Goal: Task Accomplishment & Management: Manage account settings

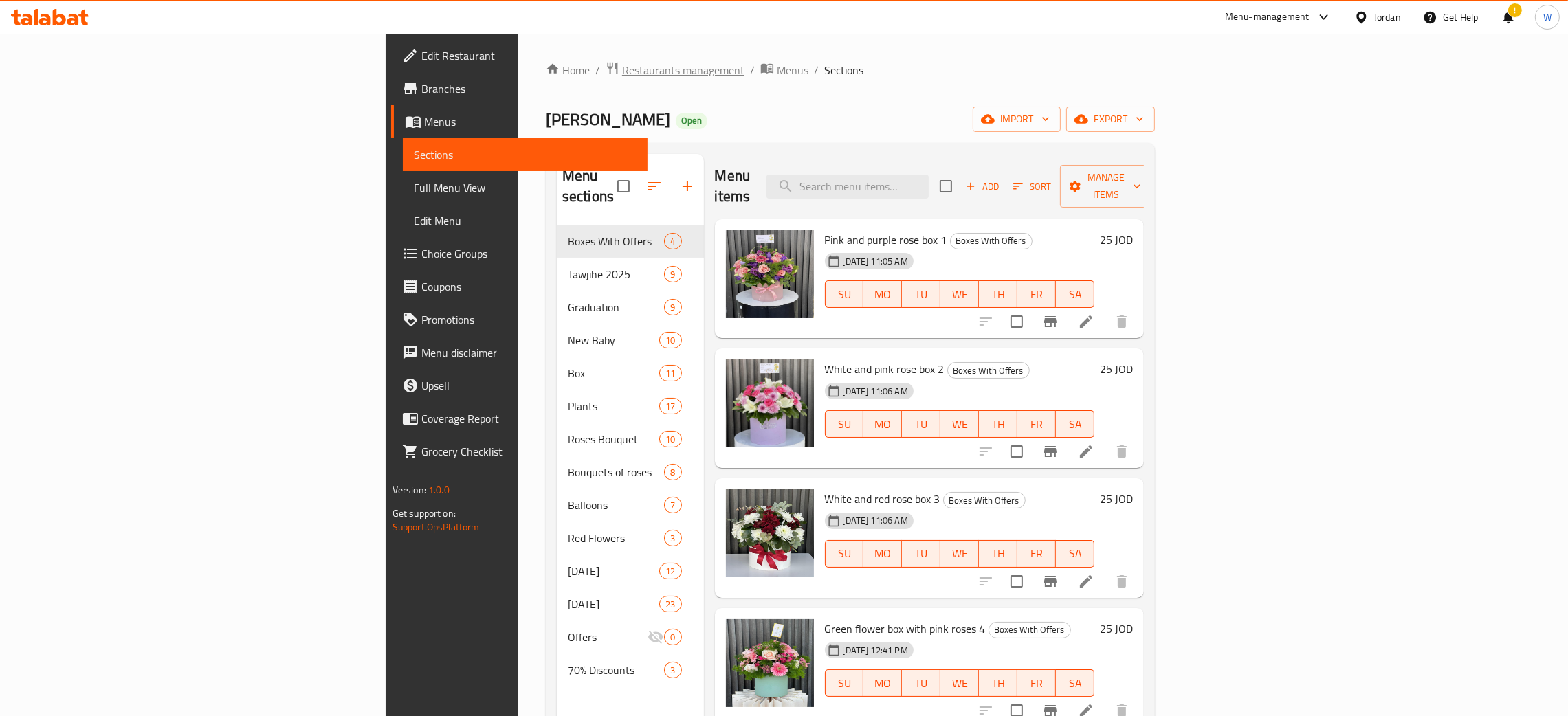
click at [622, 74] on span "Restaurants management" at bounding box center [684, 70] width 122 height 16
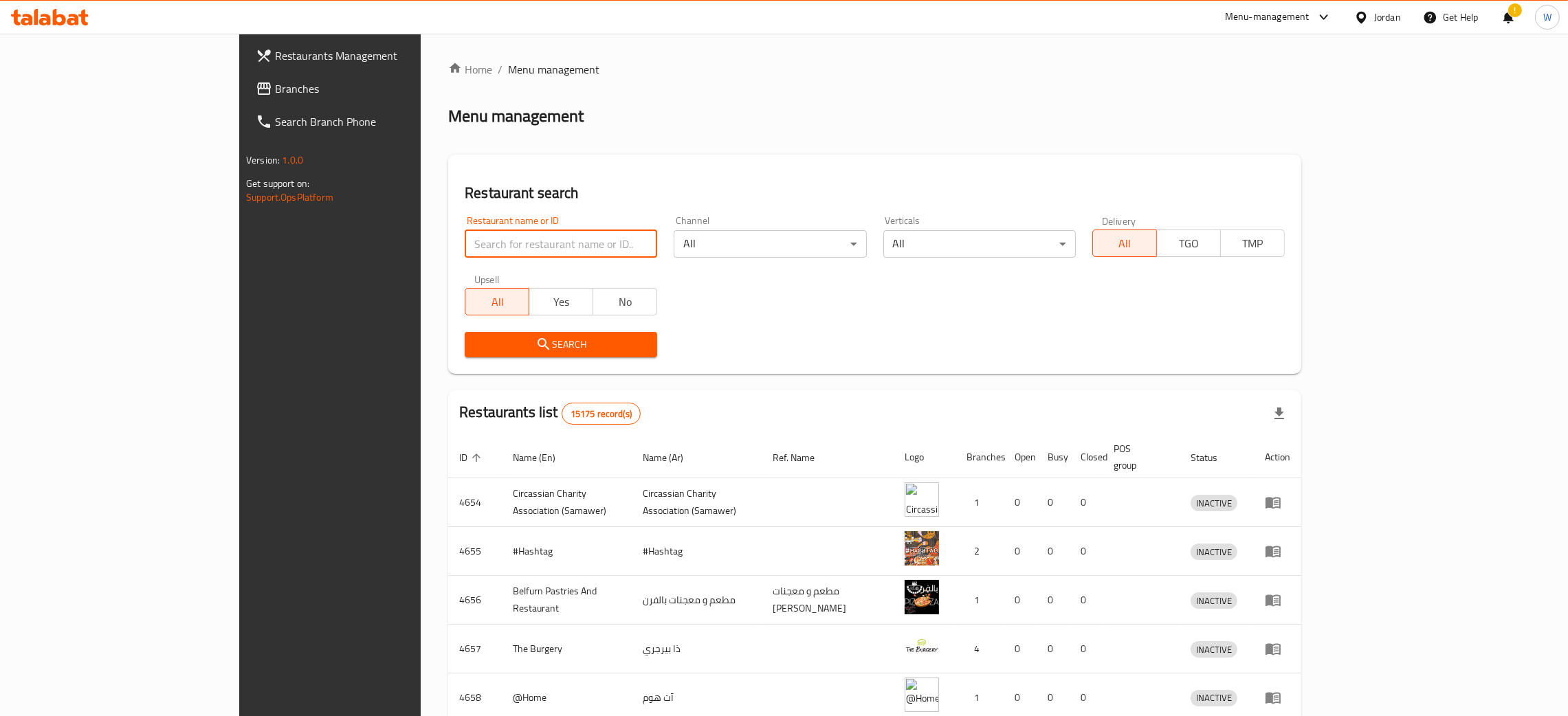
click at [464, 245] on input "search" at bounding box center [560, 244] width 192 height 27
paste input "Naya flowers"
click button "Search" at bounding box center [560, 344] width 192 height 26
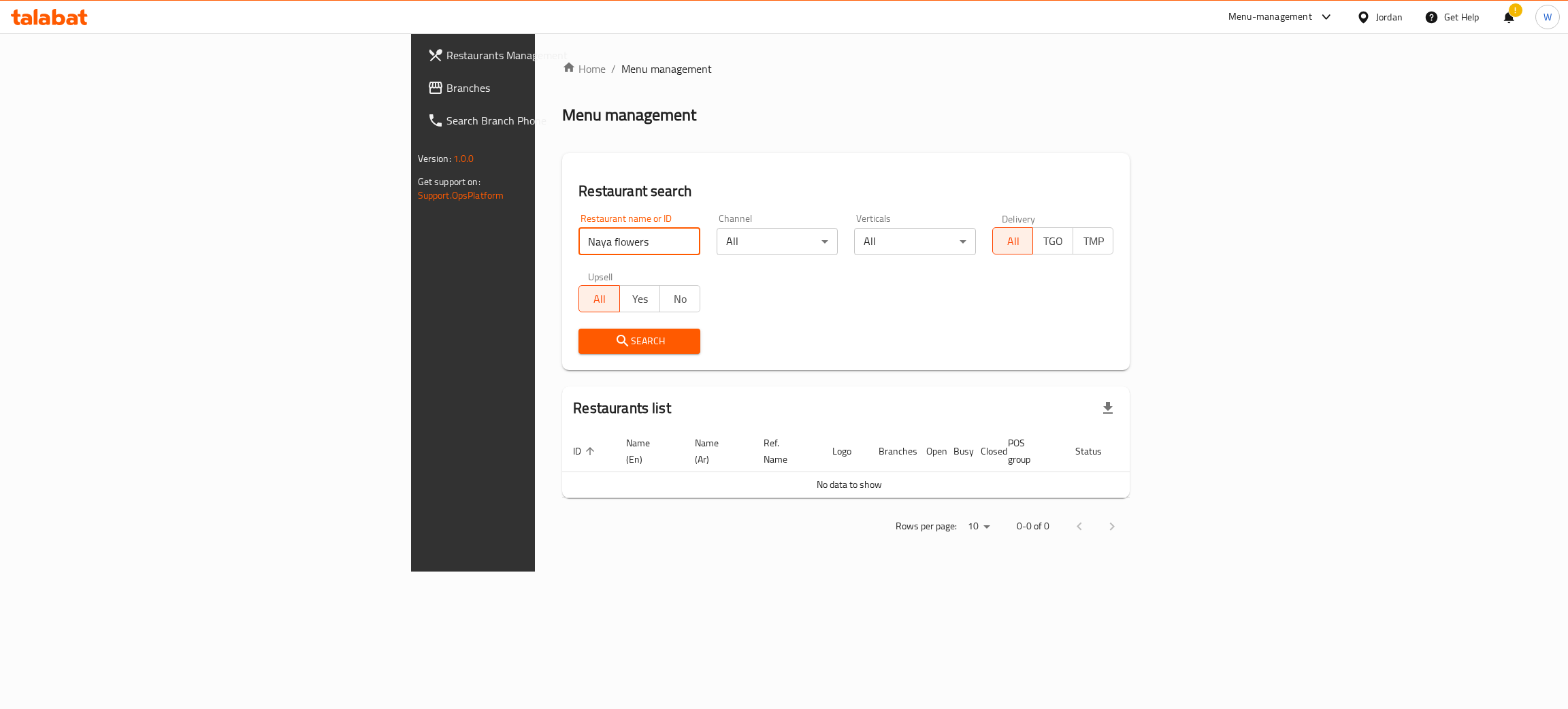
drag, startPoint x: 272, startPoint y: 248, endPoint x: 5, endPoint y: 243, distance: 267.0
click at [411, 248] on div "Restaurants Management Branches Search Branch Phone Version: 1.0.0 Get support …" at bounding box center [784, 302] width 747 height 538
paste input "ازهار سمارة"
click at [578, 354] on button "Search" at bounding box center [639, 341] width 122 height 25
click at [438, 350] on div at bounding box center [784, 354] width 1568 height 709
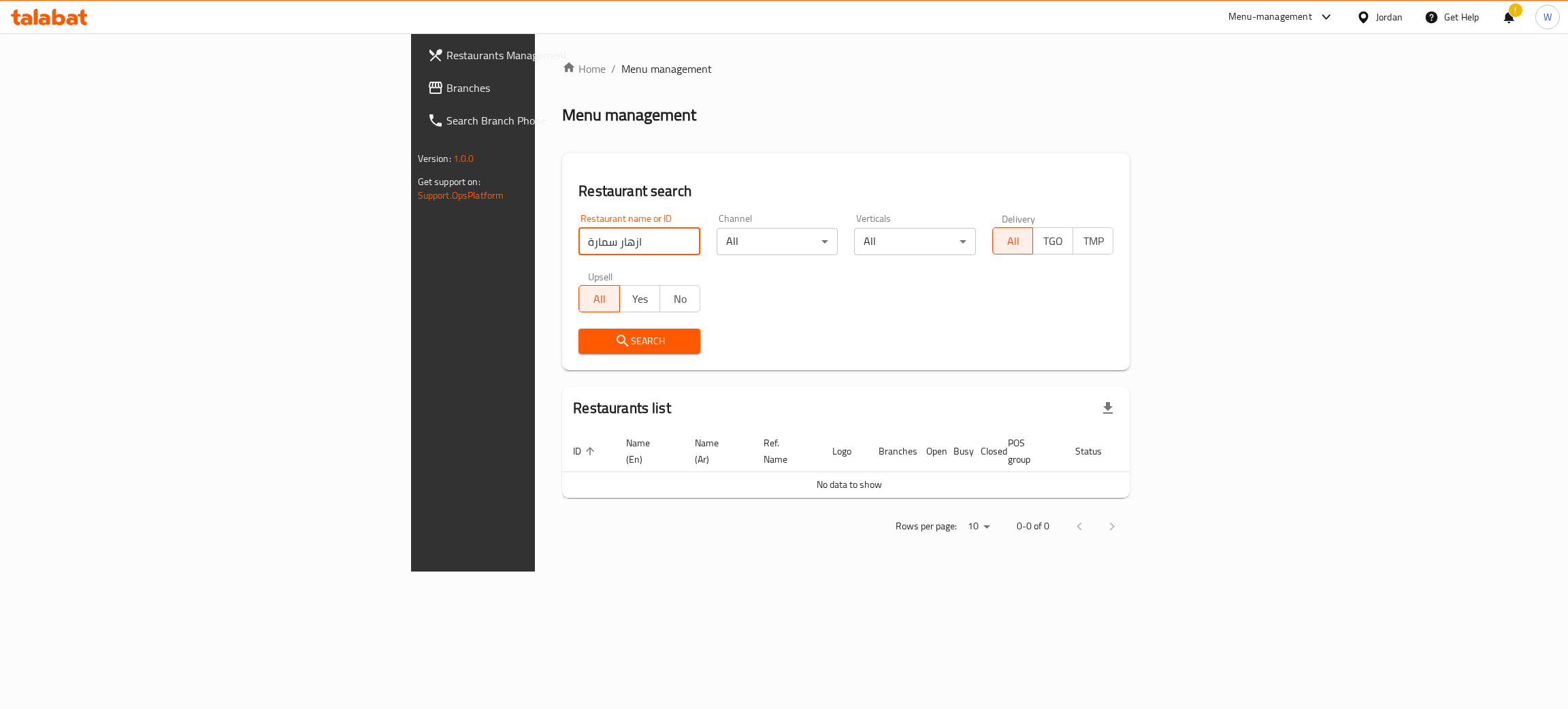
drag, startPoint x: 318, startPoint y: 240, endPoint x: 101, endPoint y: 250, distance: 217.2
click at [411, 250] on div "Restaurants Management Branches Search Branch Phone Version: 1.0.0 Get support …" at bounding box center [784, 302] width 747 height 538
click button "Search" at bounding box center [639, 341] width 122 height 25
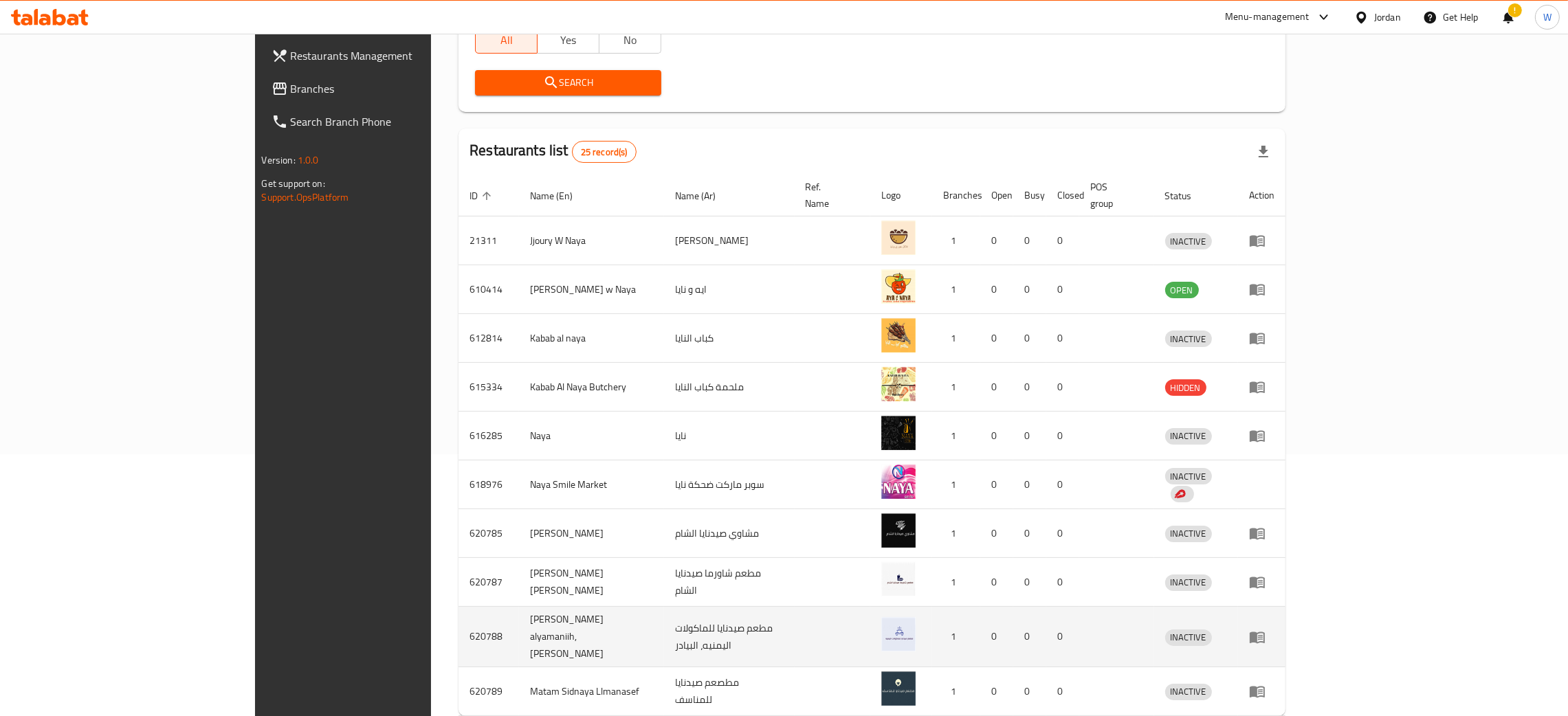
scroll to position [309, 0]
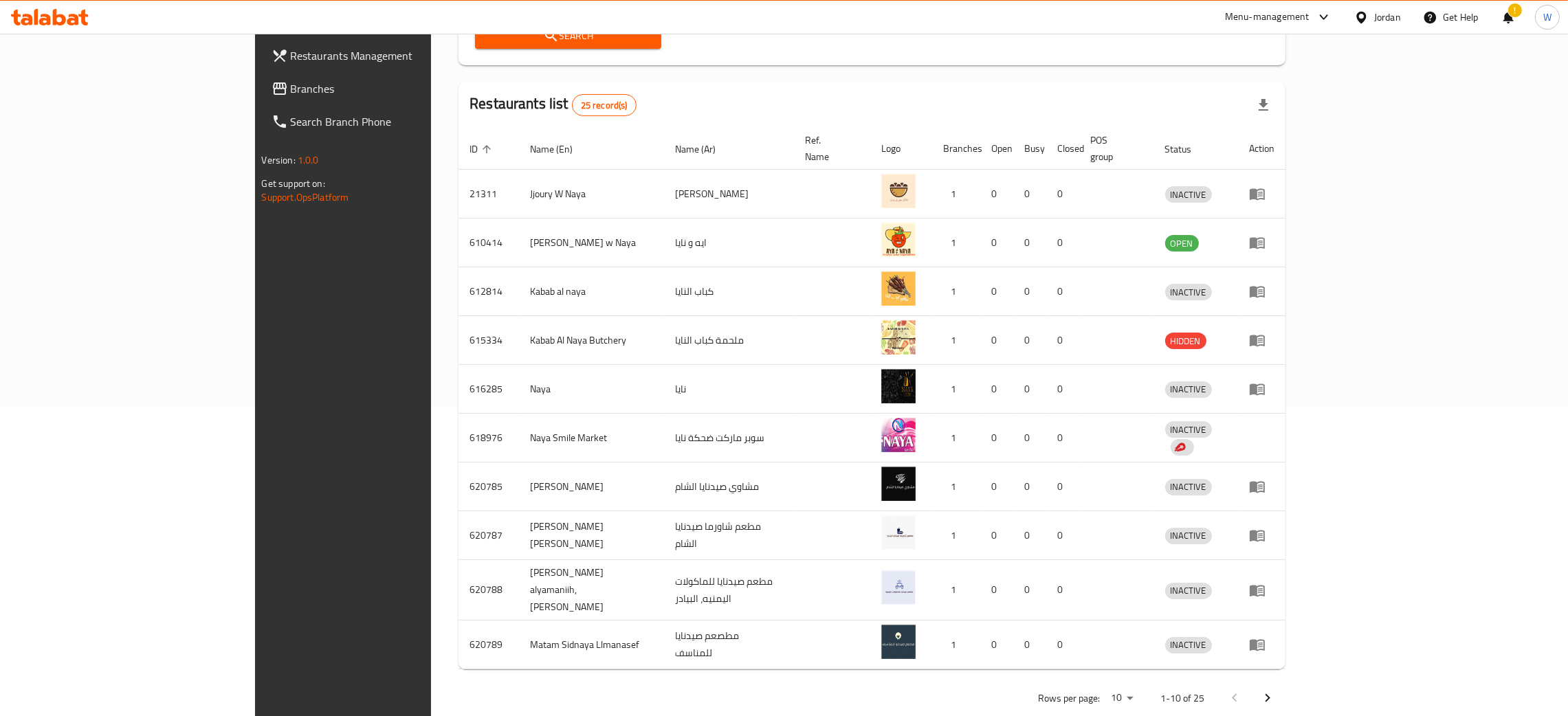
click at [1284, 682] on button "Next page" at bounding box center [1267, 698] width 33 height 33
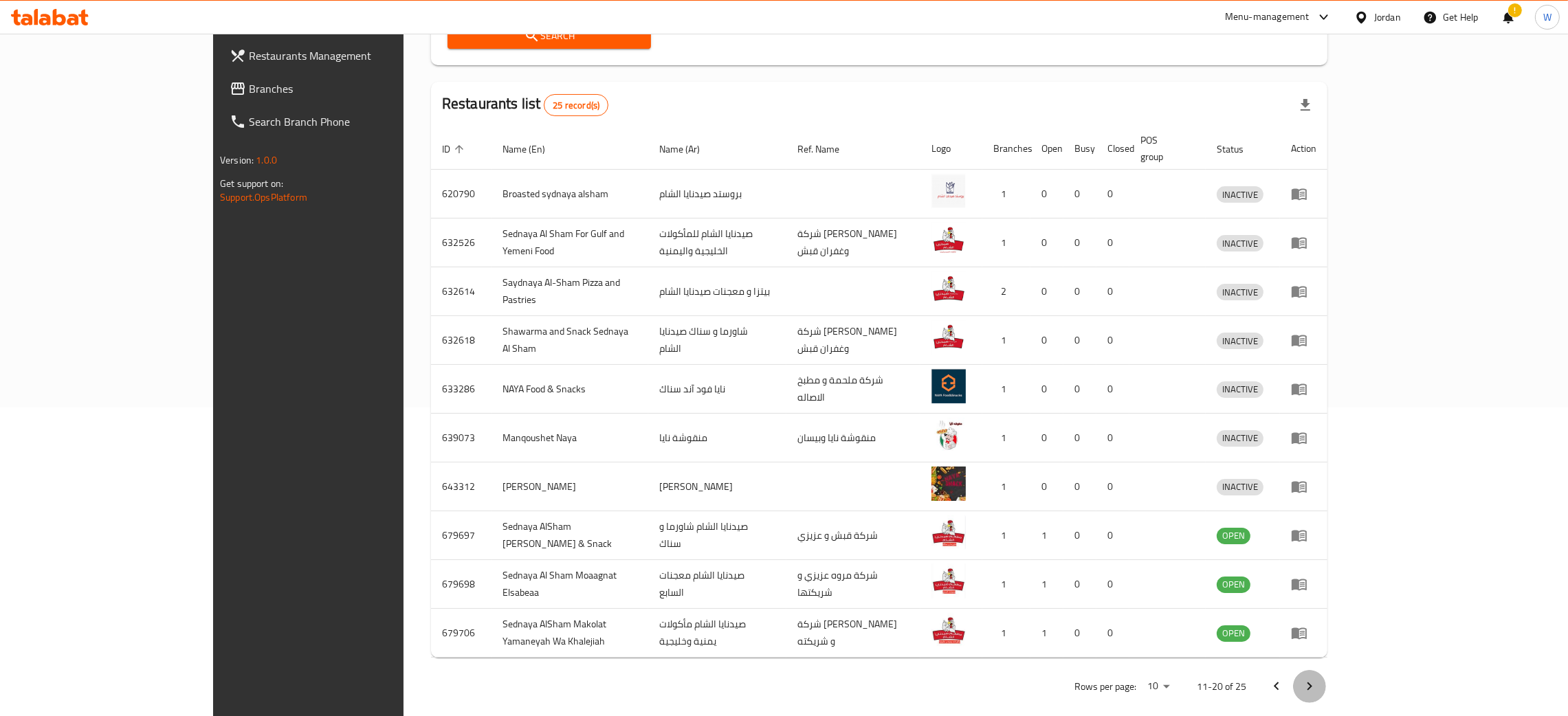
click at [1326, 672] on button "Next page" at bounding box center [1310, 686] width 33 height 33
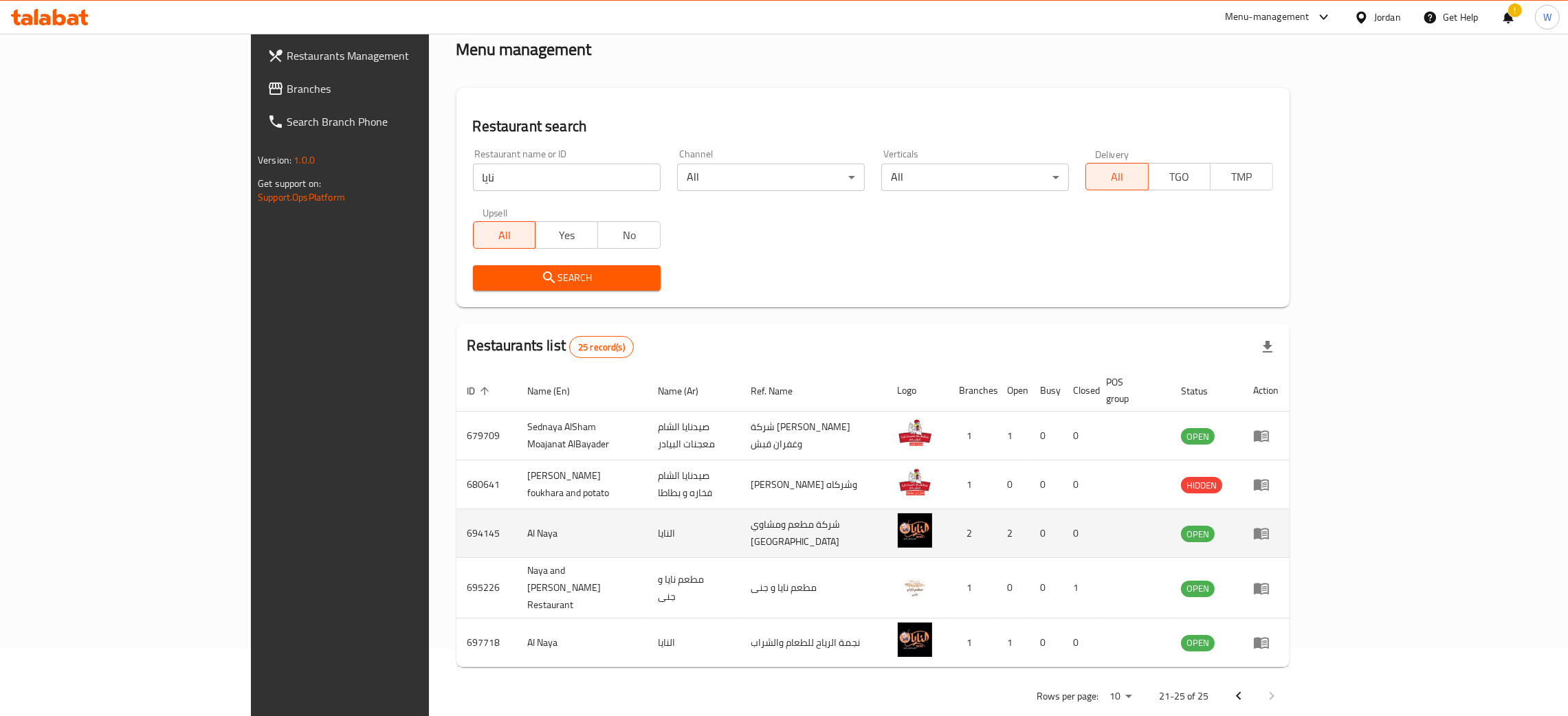
scroll to position [0, 0]
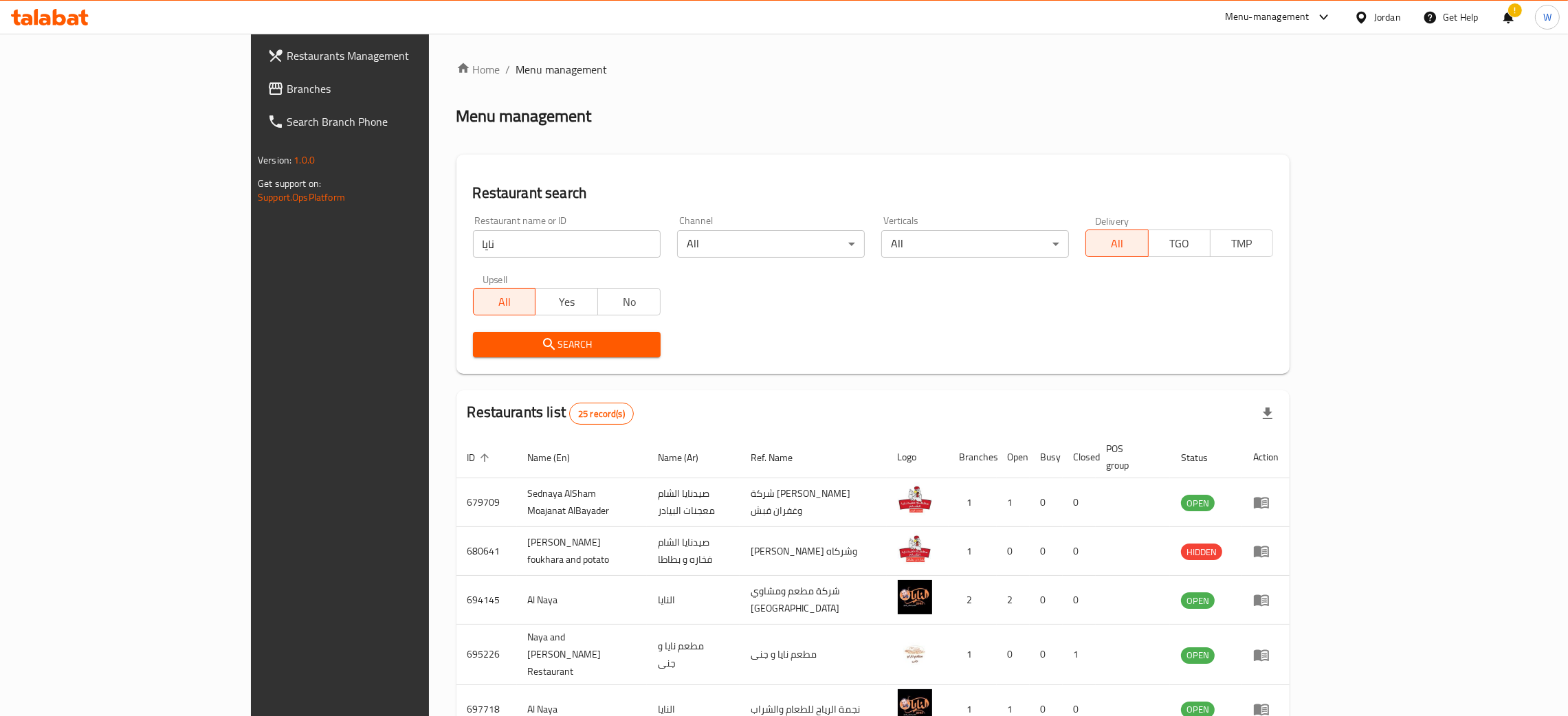
drag, startPoint x: 369, startPoint y: 258, endPoint x: 246, endPoint y: 243, distance: 123.9
click at [251, 243] on div "Restaurants Management Branches Search Branch Phone Version: 1.0.0 Get support …" at bounding box center [784, 421] width 1066 height 775
paste input "Azhar bab al wad"
click at [484, 339] on span "Search" at bounding box center [566, 344] width 166 height 17
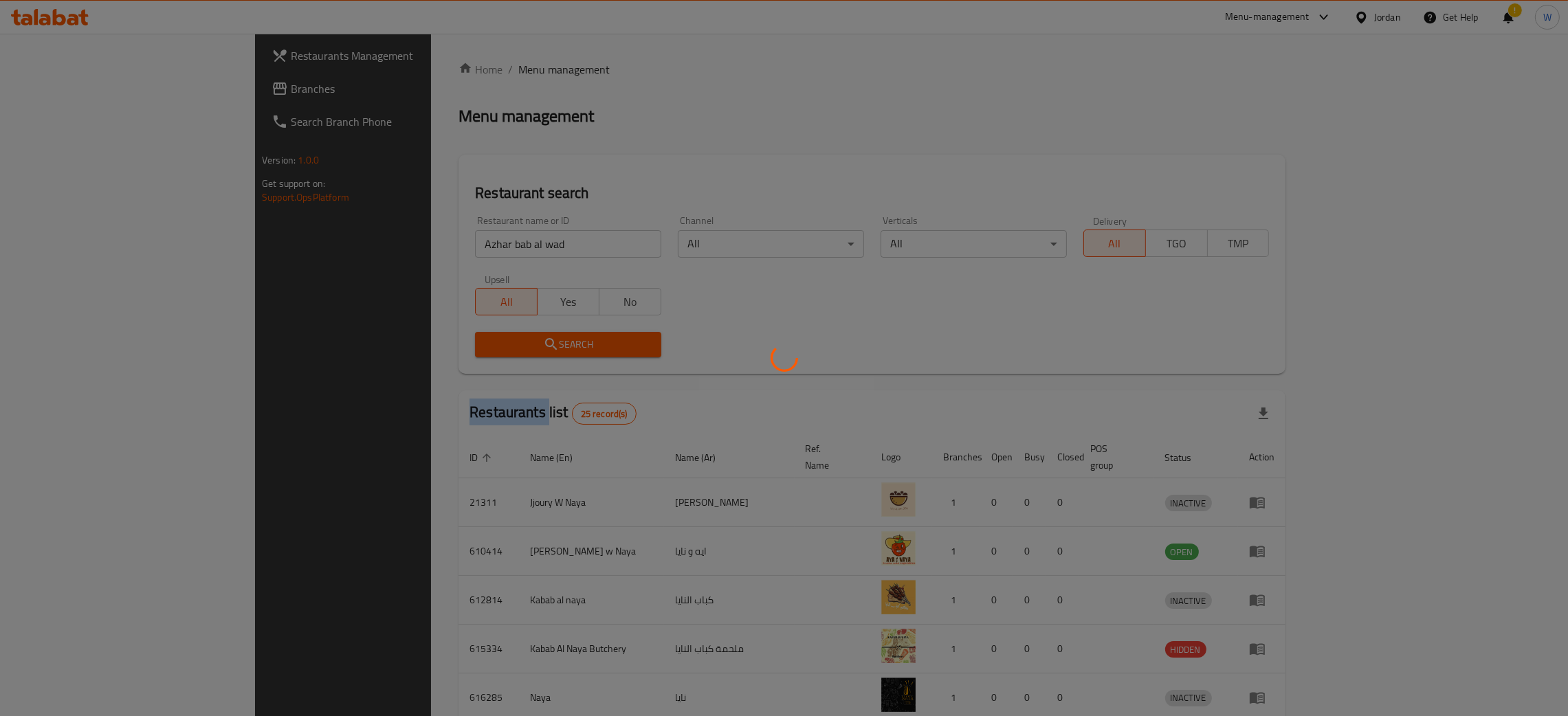
click at [458, 339] on div at bounding box center [784, 358] width 1568 height 716
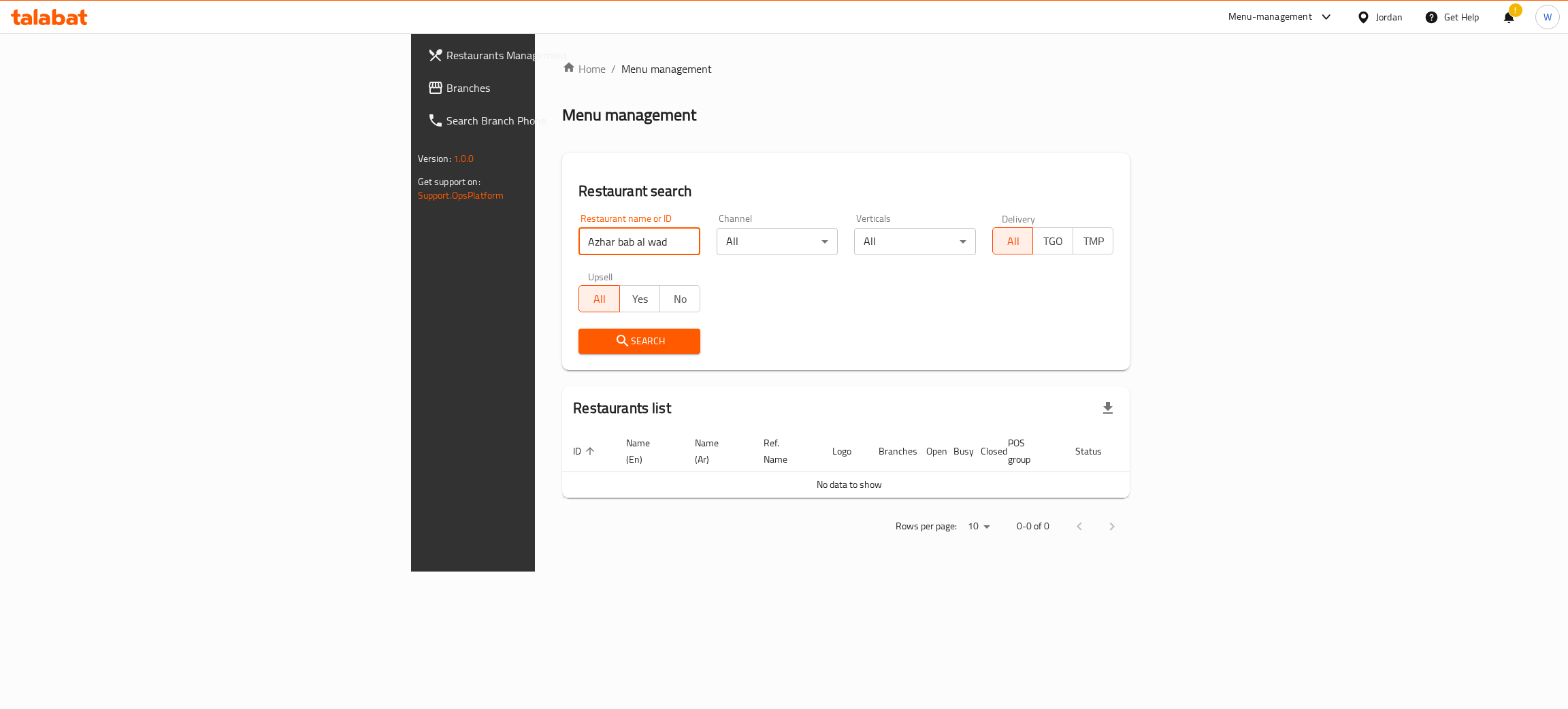
drag, startPoint x: 396, startPoint y: 244, endPoint x: 0, endPoint y: 253, distance: 396.1
click at [411, 253] on div "Restaurants Management Branches Search Branch Phone Version: 1.0.0 Get support …" at bounding box center [784, 302] width 747 height 538
type input "h"
type input "ا"
click button "Search" at bounding box center [639, 341] width 122 height 25
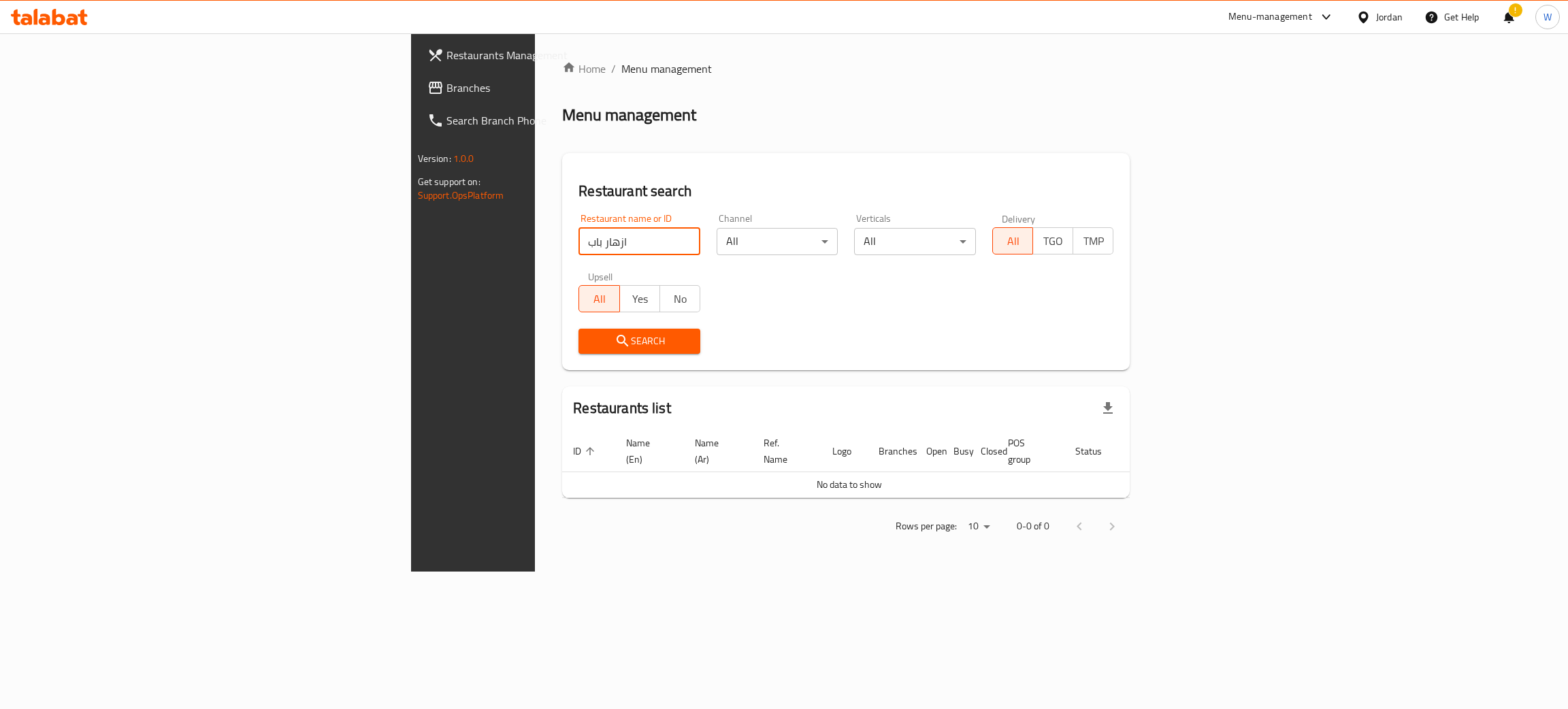
type input "ازهار باب"
click button "Search" at bounding box center [639, 341] width 122 height 25
drag, startPoint x: 400, startPoint y: 247, endPoint x: 195, endPoint y: 229, distance: 205.8
click at [411, 229] on div "Restaurants Management Branches Search Branch Phone Version: 1.0.0 Get support …" at bounding box center [784, 302] width 747 height 538
type input "ح"
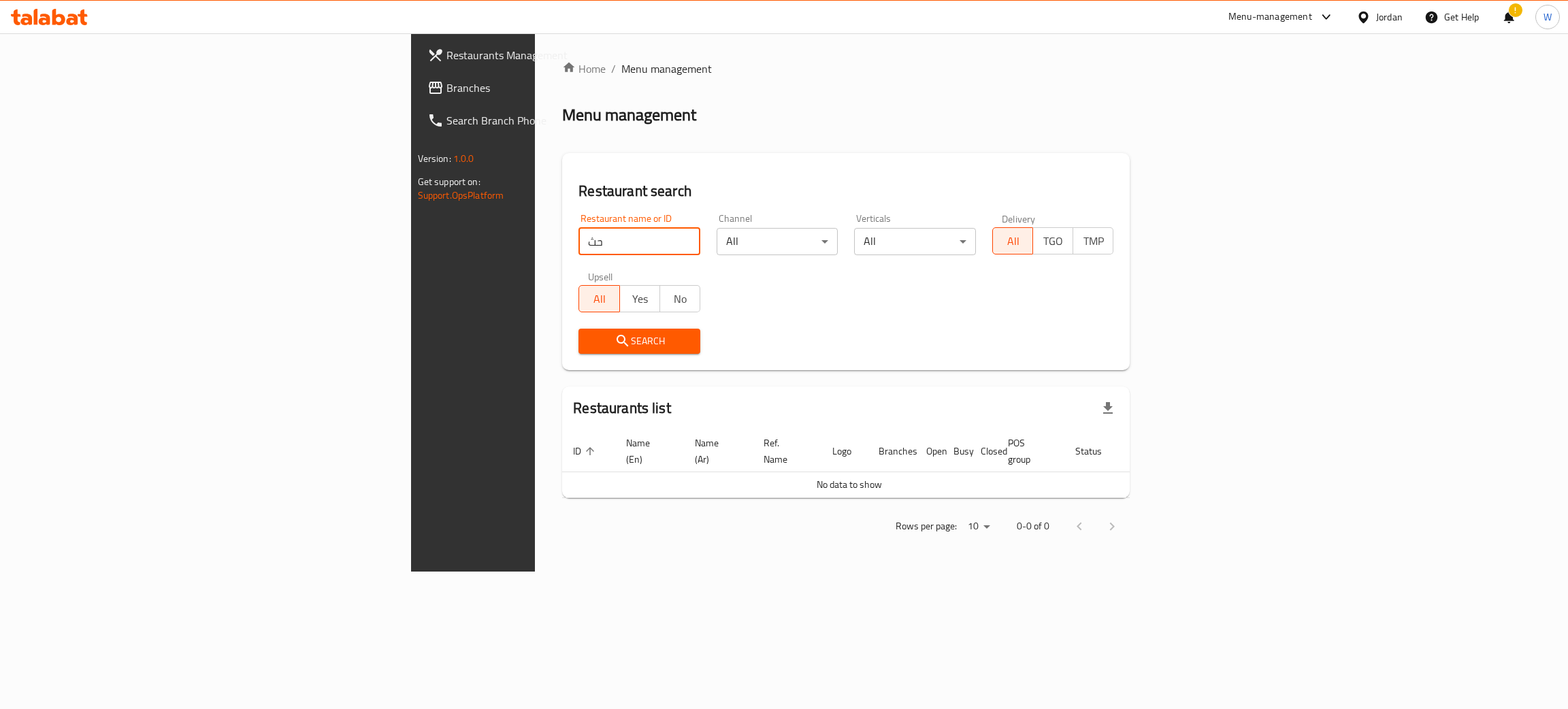
type input "ح"
type input "[PERSON_NAME]"
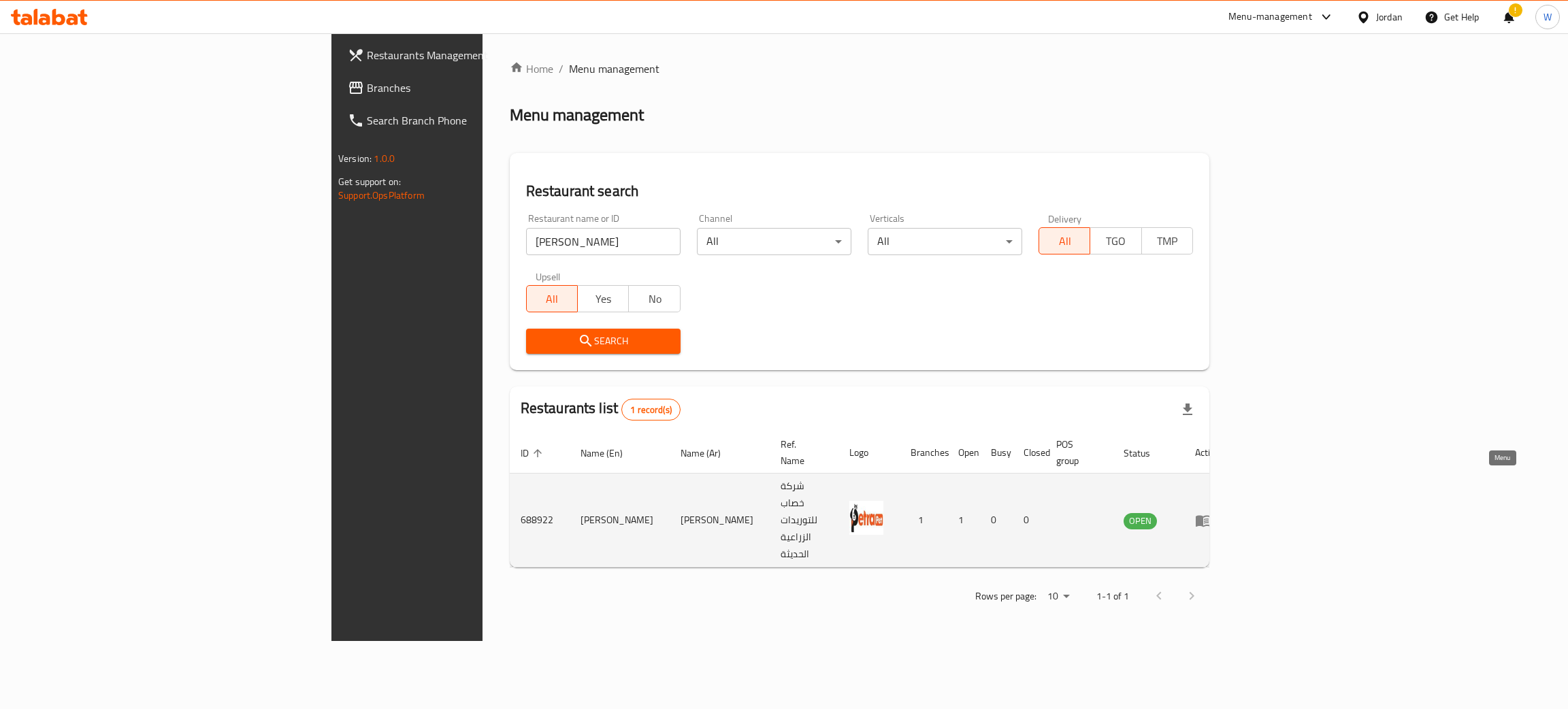
click at [1210, 515] on icon "enhanced table" at bounding box center [1203, 521] width 15 height 12
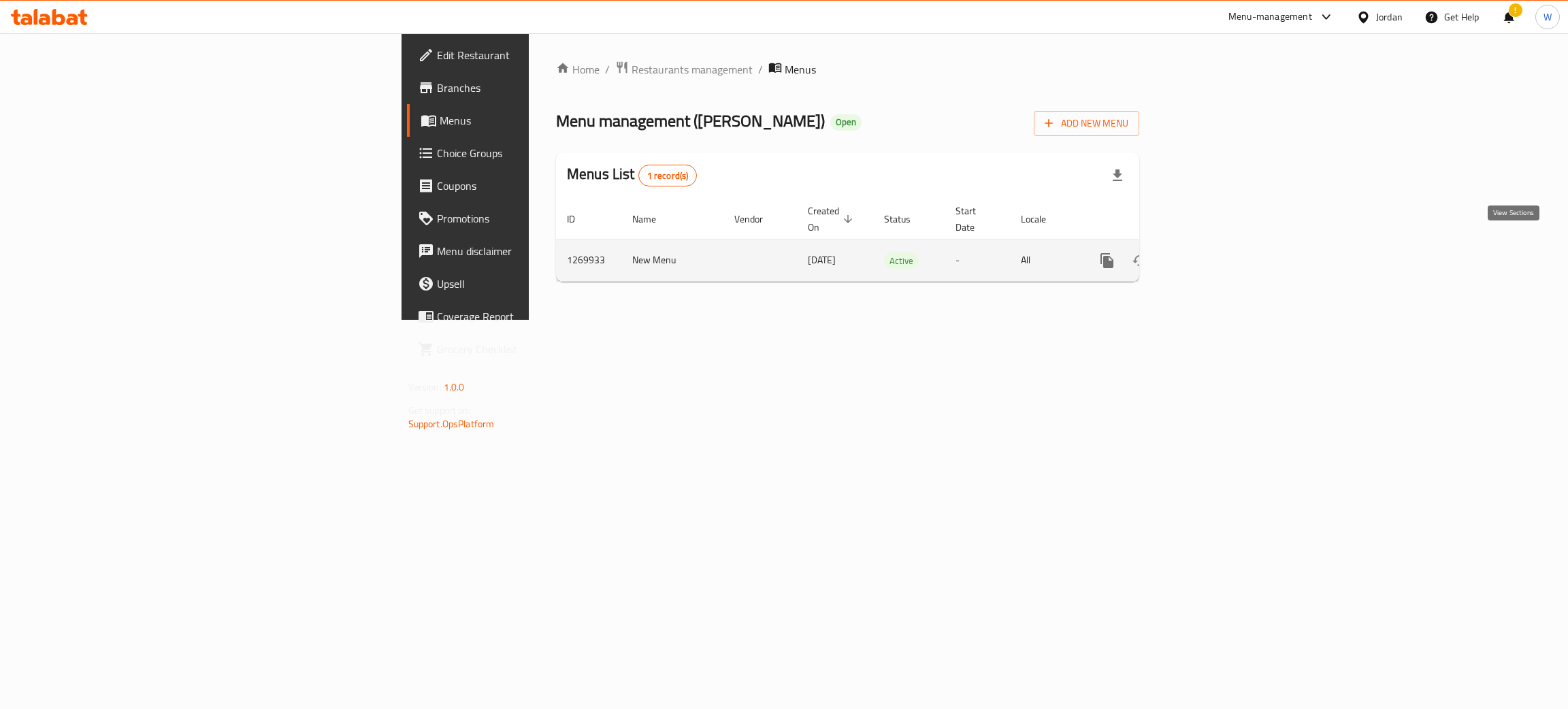
click at [1221, 255] on link "enhanced table" at bounding box center [1204, 260] width 33 height 33
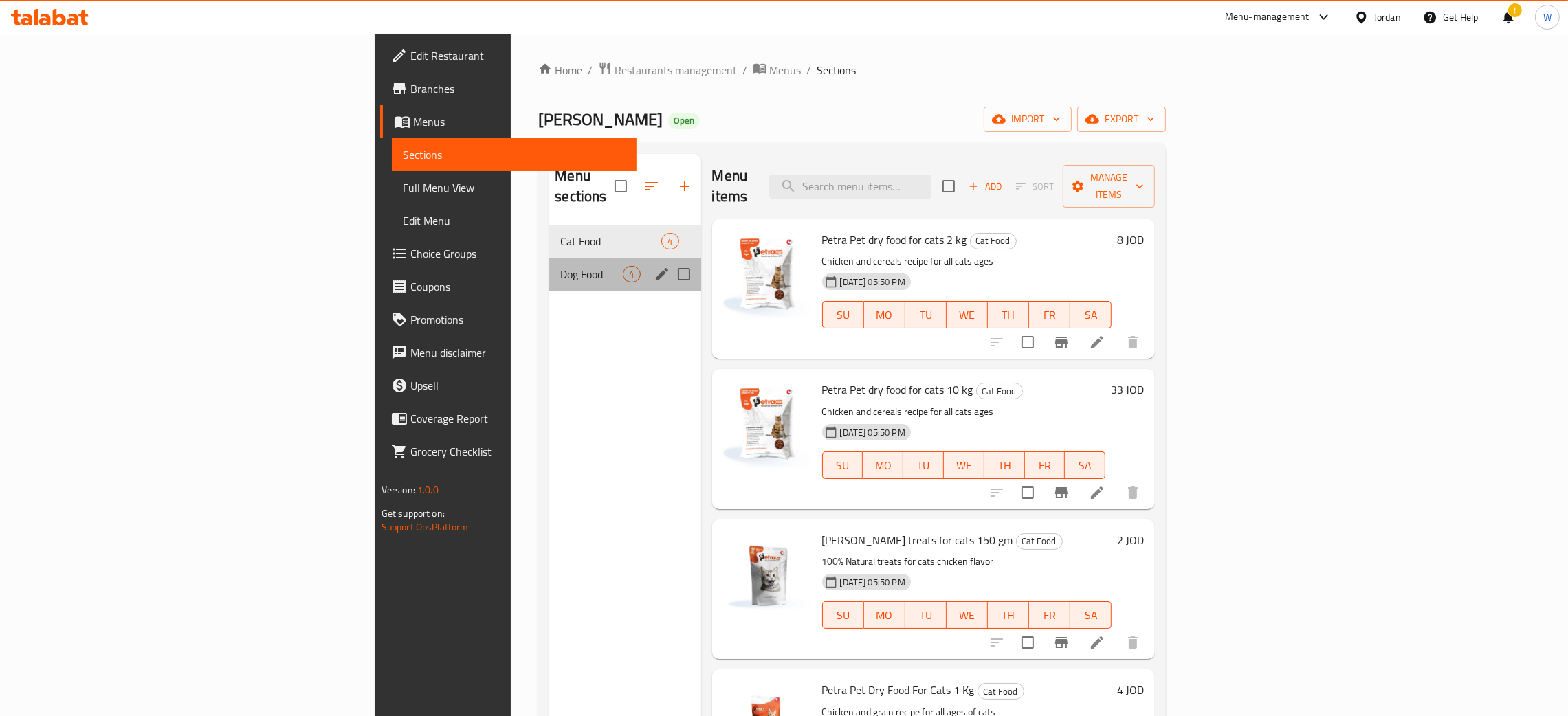
click at [549, 258] on div "Dog Food 4" at bounding box center [625, 274] width 151 height 33
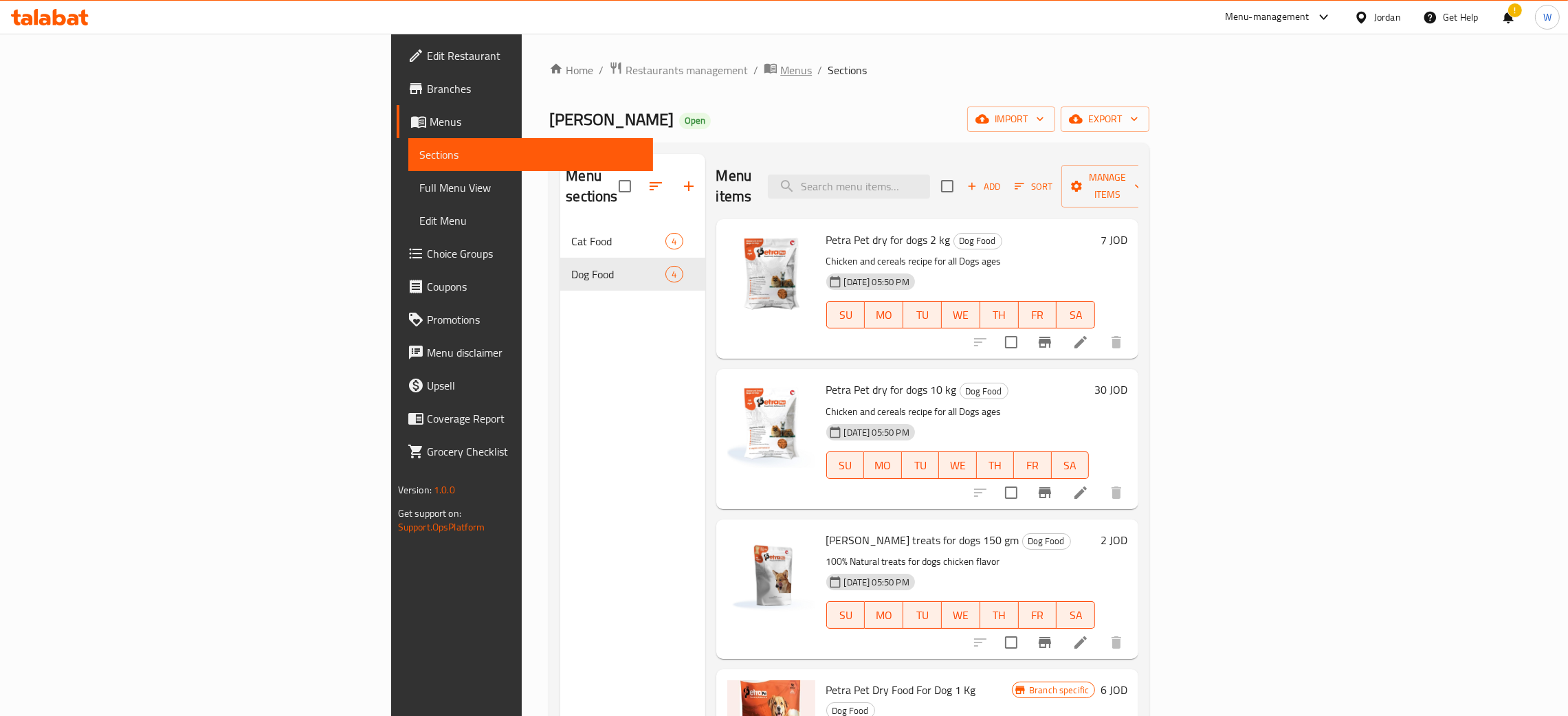
click at [781, 74] on span "Menus" at bounding box center [796, 70] width 31 height 16
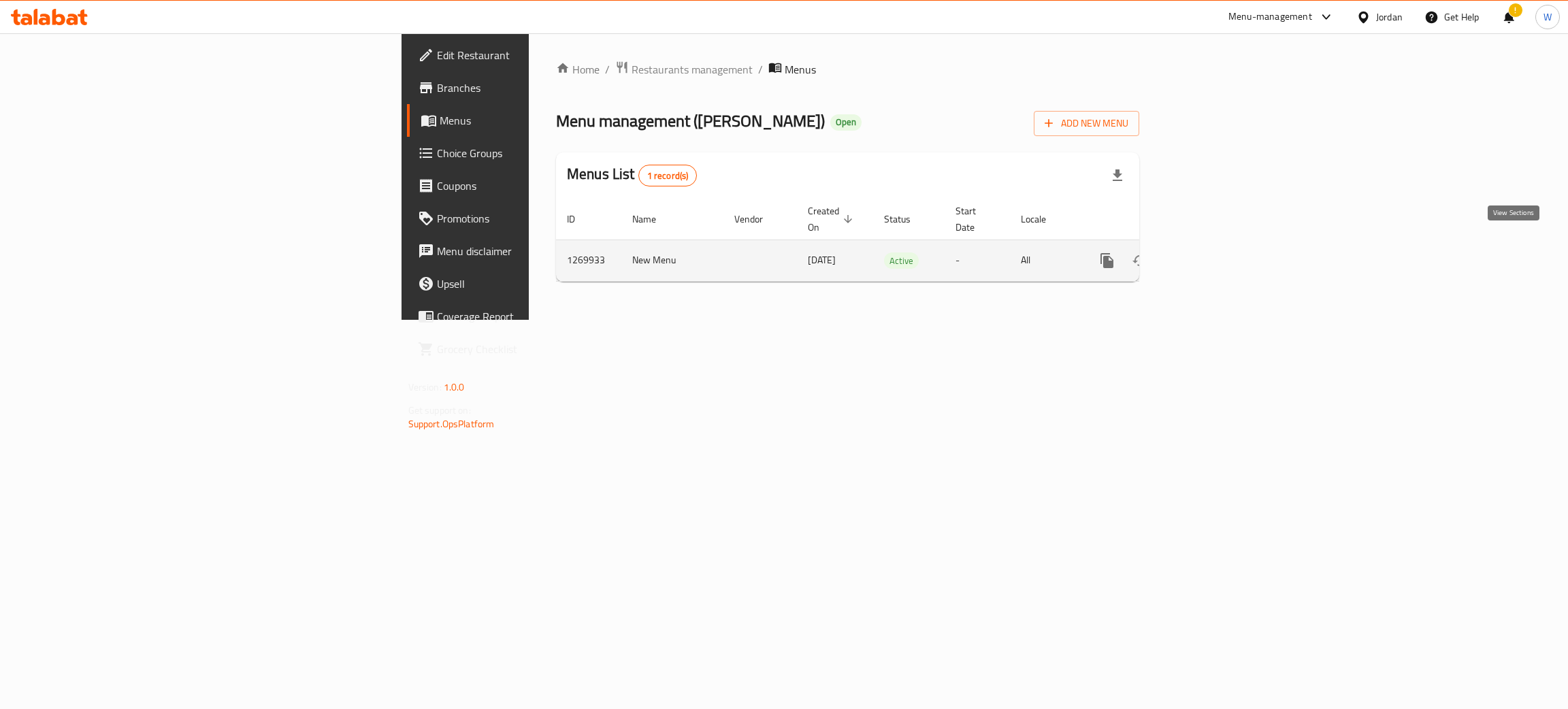
click at [1213, 253] on icon "enhanced table" at bounding box center [1204, 260] width 16 height 16
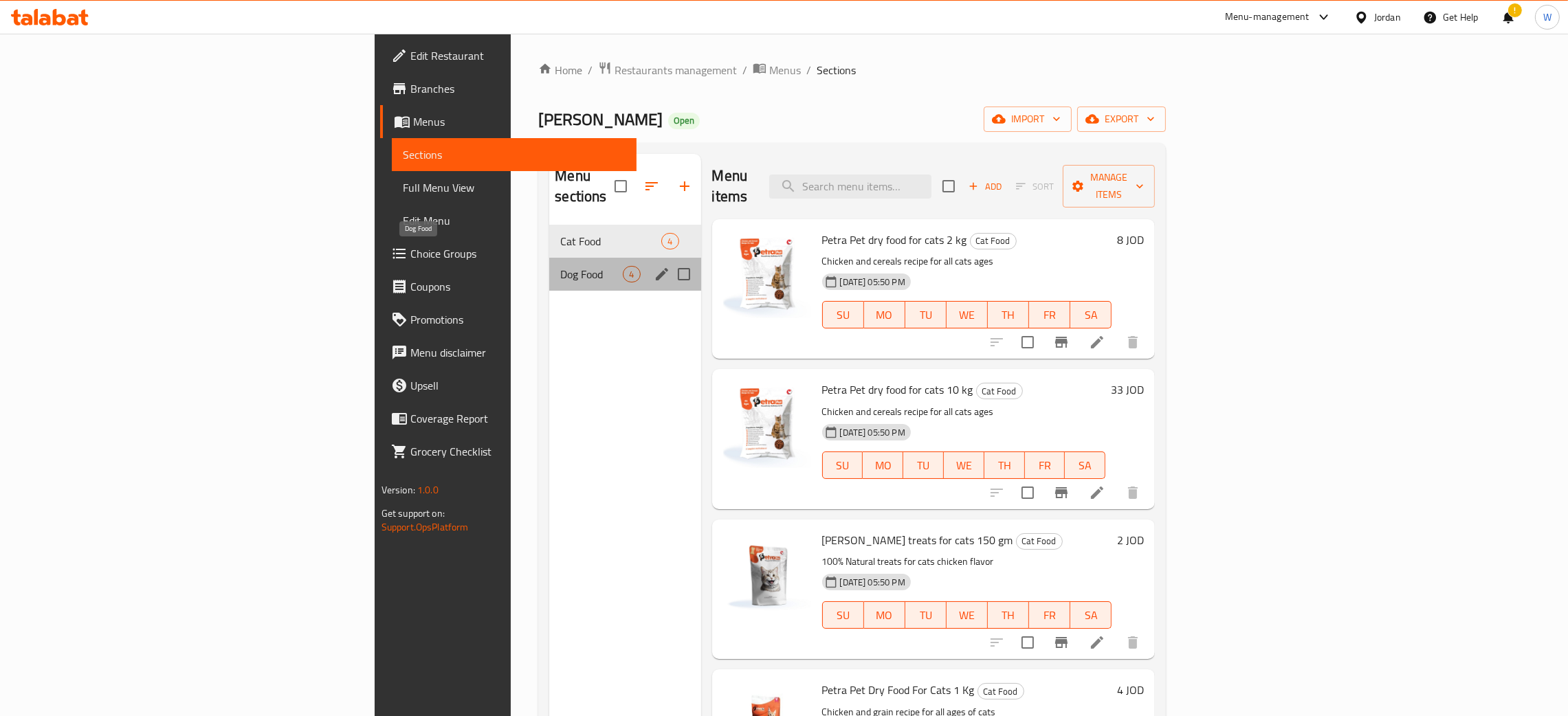
click at [560, 266] on span "Dog Food" at bounding box center [592, 274] width 63 height 16
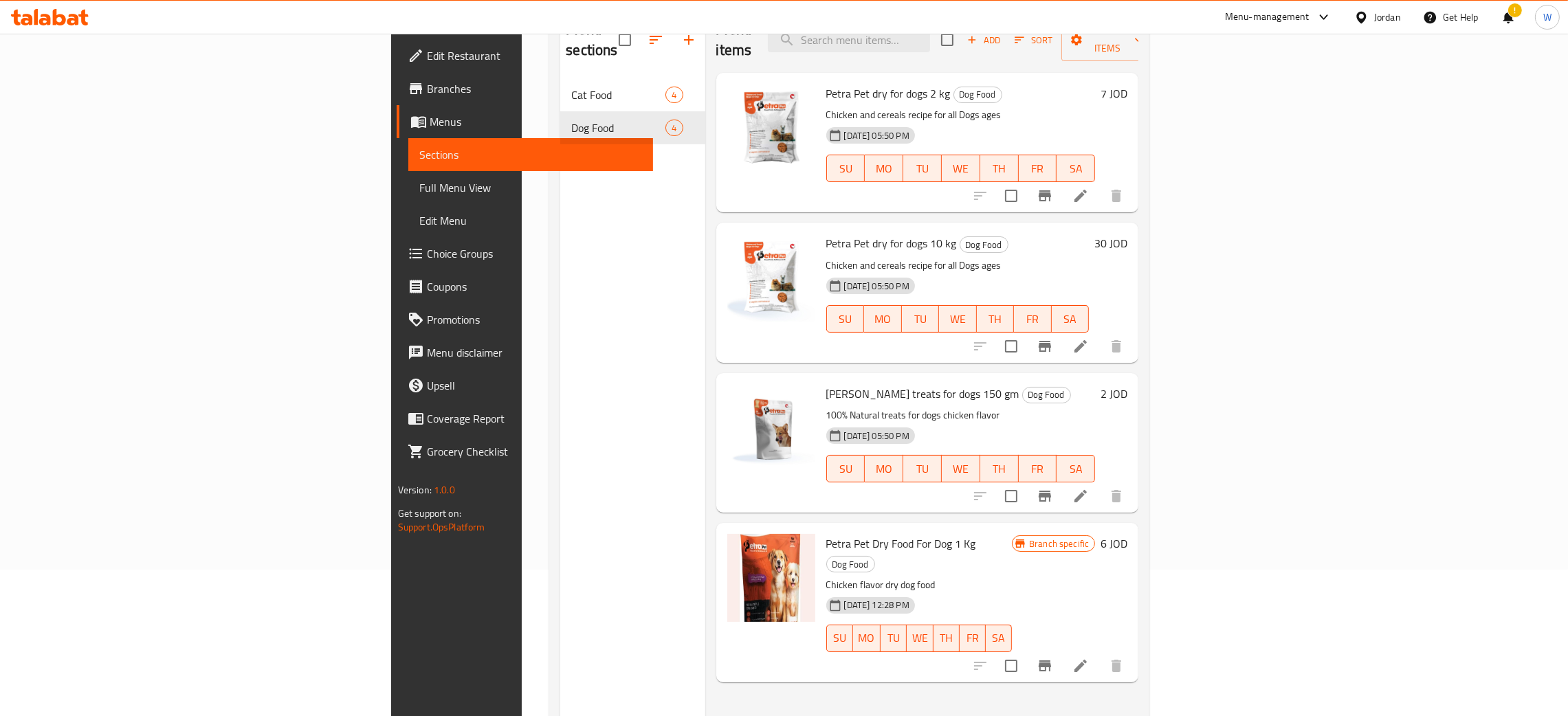
scroll to position [194, 0]
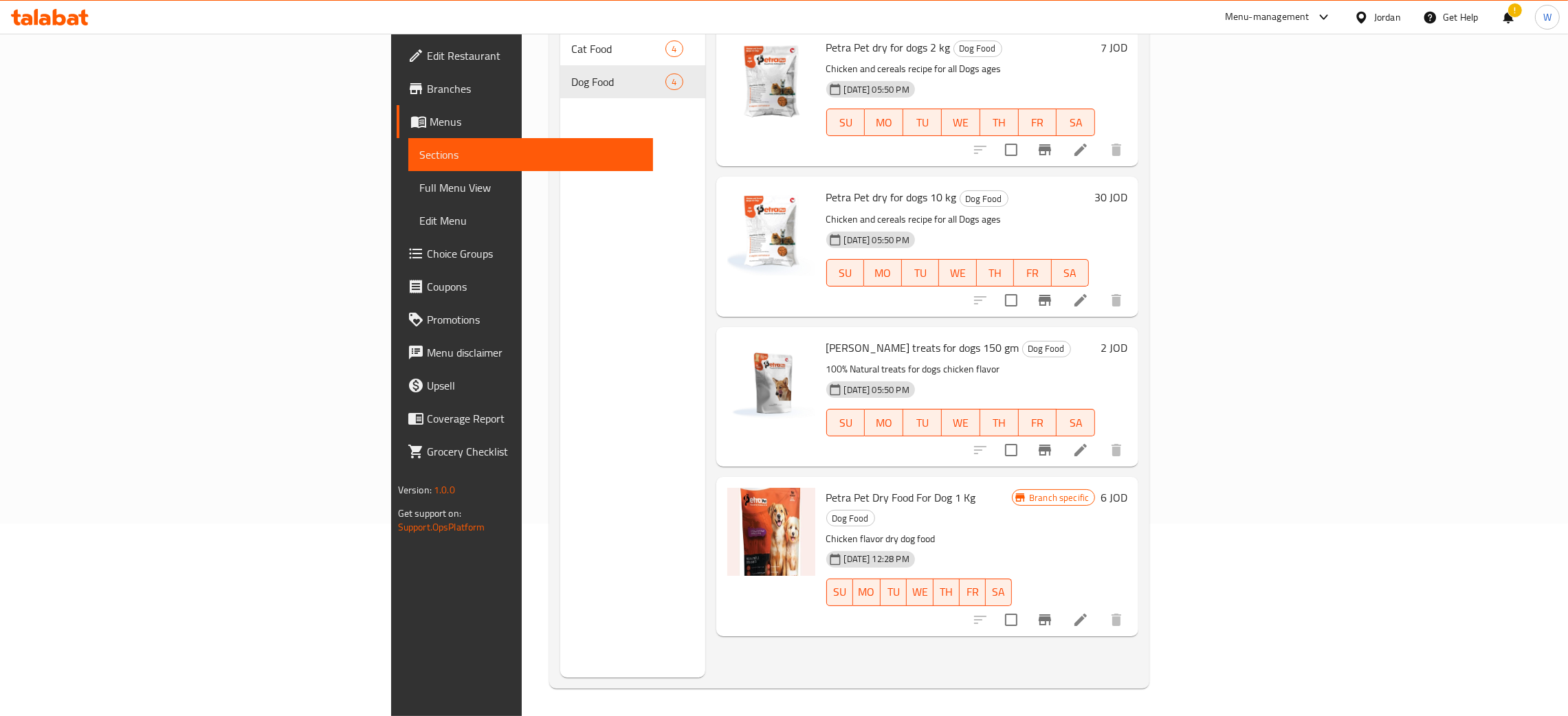
click at [1051, 615] on icon "Branch-specific-item" at bounding box center [1045, 620] width 13 height 11
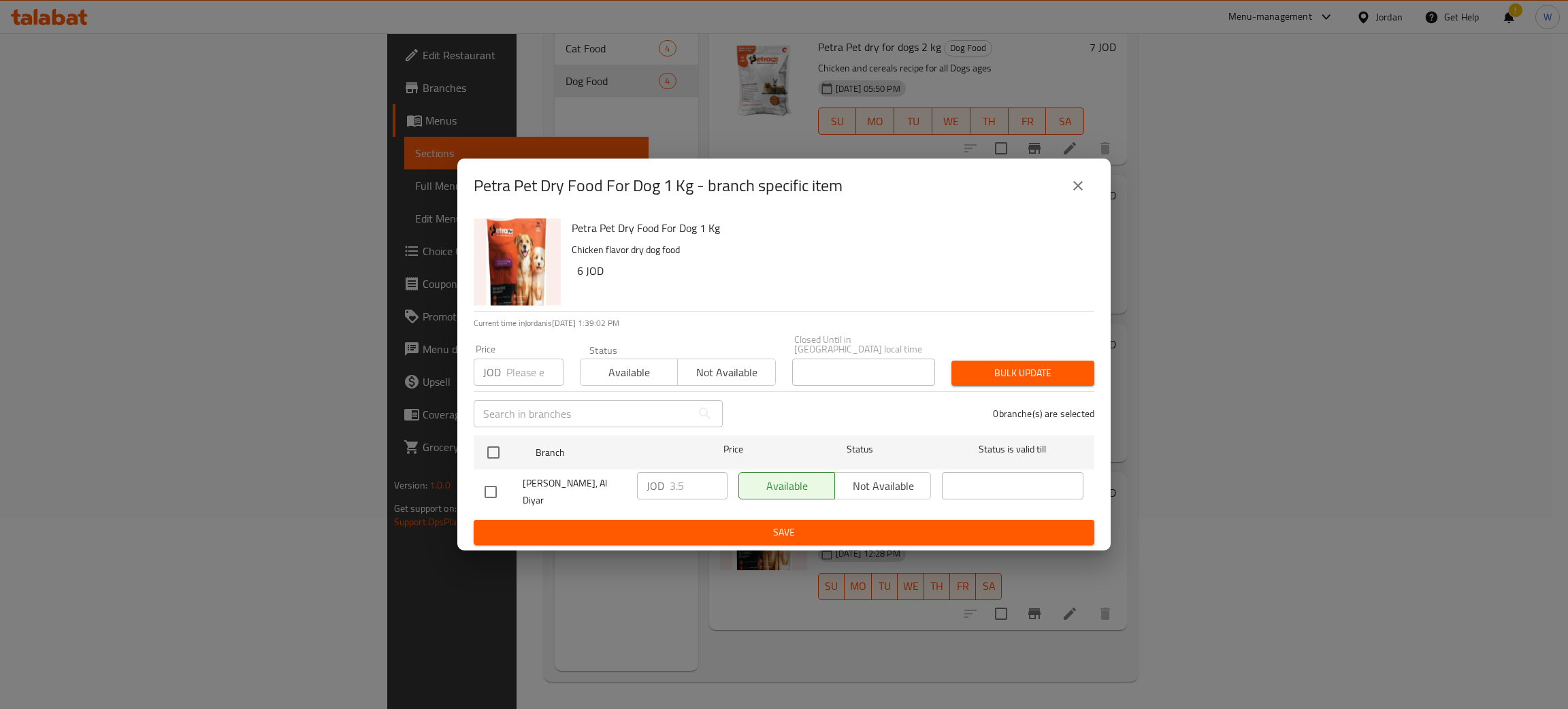
click at [1079, 194] on icon "close" at bounding box center [1077, 185] width 16 height 16
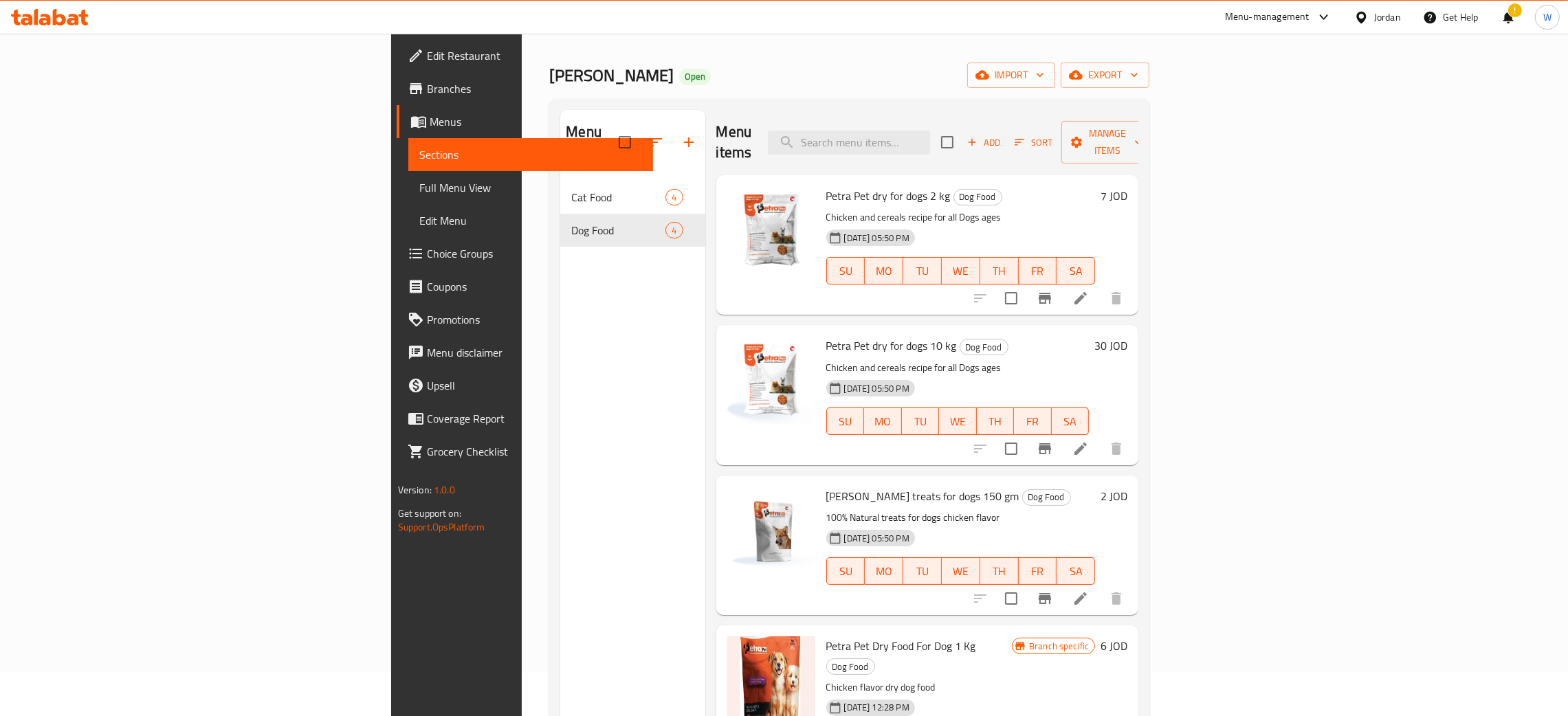
scroll to position [0, 0]
